Goal: Task Accomplishment & Management: Use online tool/utility

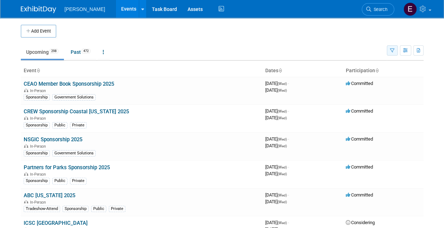
click at [390, 51] on icon "button" at bounding box center [392, 50] width 5 height 5
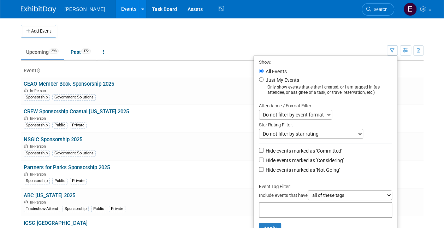
click at [320, 194] on select "all of these tags any one of these tags only and exactly these specific tags" at bounding box center [350, 195] width 85 height 10
select select "any"
click at [308, 190] on select "all of these tags any one of these tags only and exactly these specific tags" at bounding box center [350, 195] width 85 height 10
click at [315, 210] on div at bounding box center [325, 210] width 133 height 16
type input "pub"
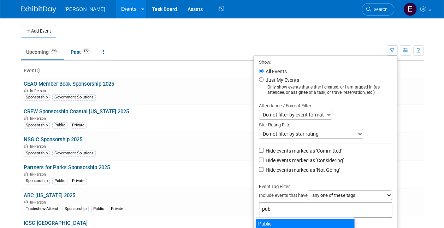
click at [315, 223] on div "Public" at bounding box center [305, 223] width 99 height 10
type input "Public"
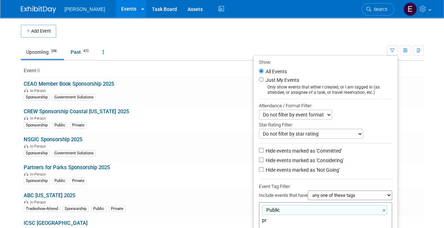
type input "pri"
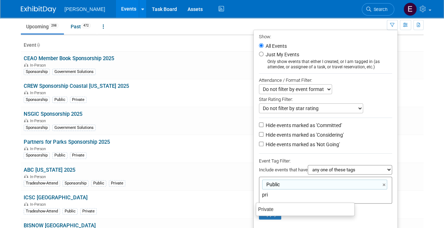
scroll to position [71, 0]
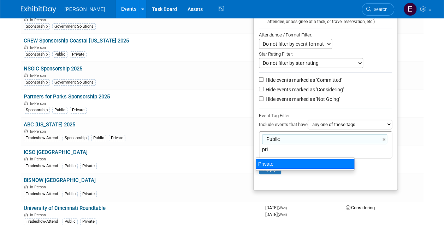
click at [304, 165] on div "Private" at bounding box center [305, 164] width 99 height 10
type input "Public, Private"
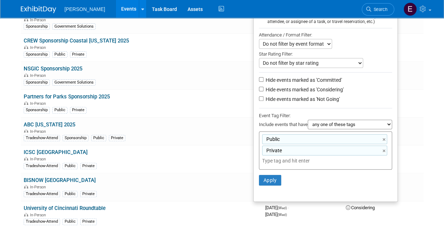
scroll to position [35, 0]
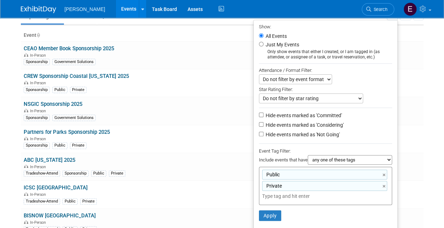
click at [278, 114] on label "Hide events marked as 'Committed'" at bounding box center [303, 115] width 78 height 7
click at [264, 114] on input "Hide events marked as 'Committed'" at bounding box center [261, 114] width 5 height 5
click at [278, 114] on label "Hide events marked as 'Committed'" at bounding box center [303, 115] width 78 height 7
click at [264, 114] on input "Hide events marked as 'Committed'" at bounding box center [261, 114] width 5 height 5
checkbox input "false"
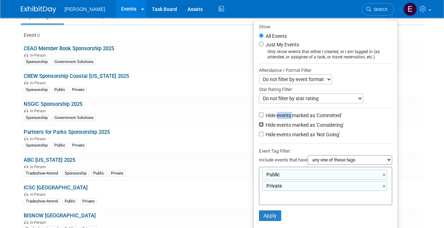
drag, startPoint x: 278, startPoint y: 114, endPoint x: 258, endPoint y: 124, distance: 22.0
click at [259, 124] on input "Hide events marked as 'Considering'" at bounding box center [261, 124] width 5 height 5
checkbox input "true"
click at [257, 138] on li "Hide events marked as 'Not Going'" at bounding box center [326, 135] width 144 height 10
click at [259, 133] on input "Hide events marked as 'Not Going'" at bounding box center [261, 134] width 5 height 5
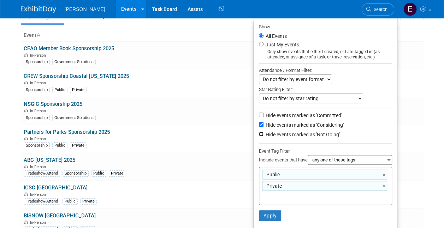
checkbox input "true"
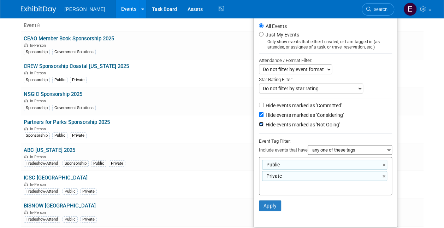
scroll to position [106, 0]
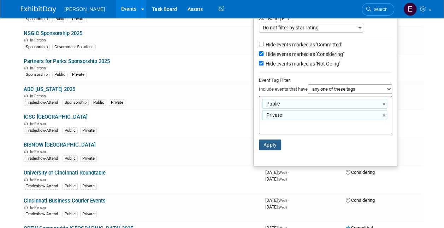
click at [273, 143] on button "Apply" at bounding box center [270, 144] width 23 height 11
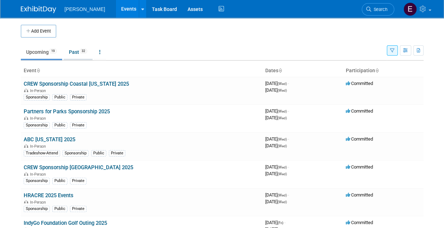
click at [79, 54] on link "Past 32" at bounding box center [78, 51] width 29 height 13
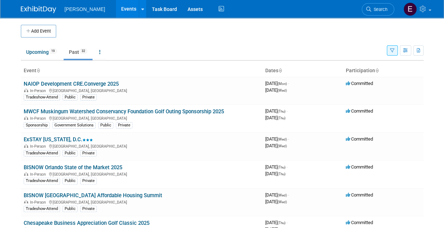
click at [281, 69] on icon at bounding box center [281, 71] width 4 height 5
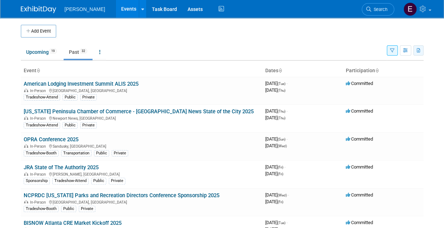
click at [420, 52] on button "button" at bounding box center [419, 50] width 10 height 10
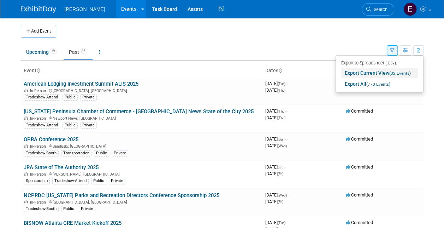
click at [389, 75] on link "Export Current View (32 Events)" at bounding box center [380, 73] width 77 height 10
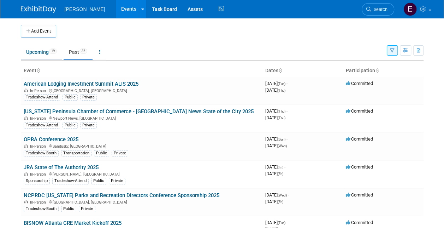
click at [34, 53] on link "Upcoming 19" at bounding box center [41, 51] width 41 height 13
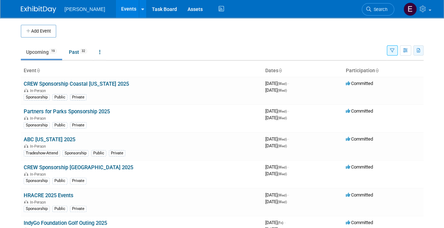
click at [420, 51] on icon "button" at bounding box center [419, 50] width 4 height 5
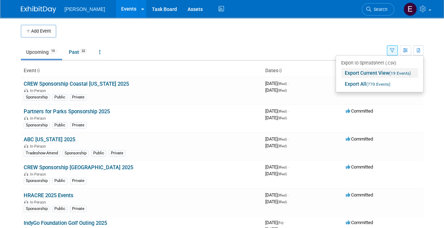
click at [395, 71] on span "(19 Events)" at bounding box center [401, 73] width 22 height 5
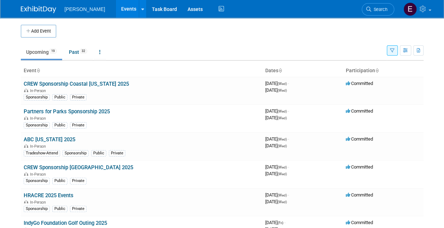
click at [391, 49] on icon "button" at bounding box center [392, 50] width 5 height 5
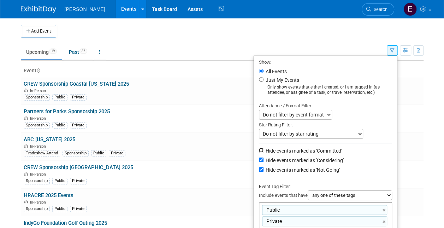
click at [259, 149] on input "Hide events marked as 'Committed'" at bounding box center [261, 150] width 5 height 5
checkbox input "true"
drag, startPoint x: 257, startPoint y: 156, endPoint x: 257, endPoint y: 160, distance: 3.6
click at [259, 157] on input "Hide events marked as 'Considering'" at bounding box center [261, 159] width 5 height 5
checkbox input "false"
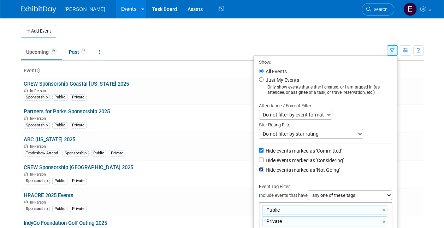
click at [259, 167] on input "Hide events marked as 'Not Going'" at bounding box center [261, 169] width 5 height 5
checkbox input "false"
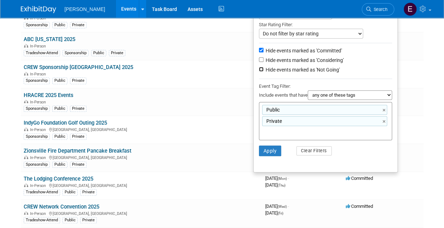
scroll to position [106, 0]
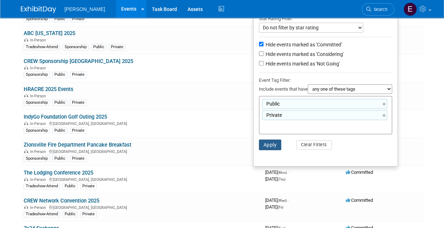
click at [264, 142] on button "Apply" at bounding box center [270, 144] width 23 height 11
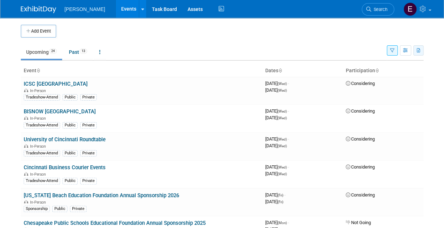
click at [417, 49] on icon "button" at bounding box center [419, 50] width 4 height 5
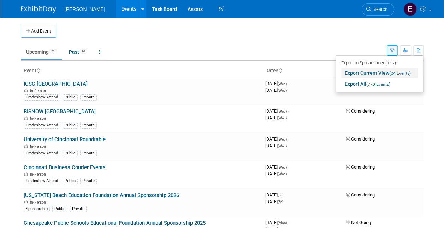
click at [391, 74] on span "(24 Events)" at bounding box center [401, 73] width 22 height 5
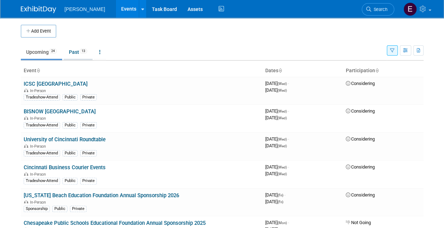
click at [75, 54] on link "Past 13" at bounding box center [78, 51] width 29 height 13
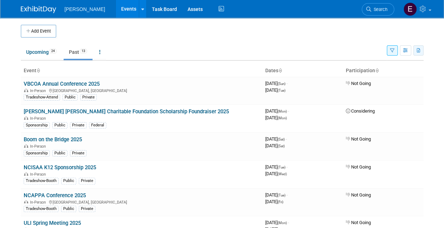
click at [417, 51] on icon "button" at bounding box center [419, 50] width 4 height 5
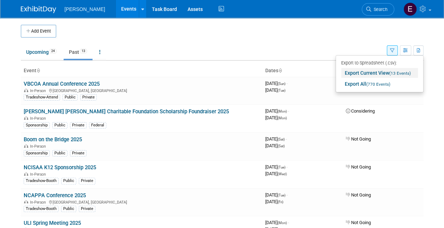
click at [396, 73] on span "(13 Events)" at bounding box center [401, 73] width 22 height 5
